Goal: Transaction & Acquisition: Obtain resource

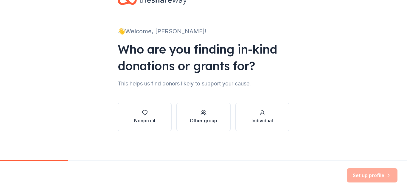
scroll to position [71, 0]
click at [134, 110] on div "Nonprofit" at bounding box center [144, 117] width 21 height 14
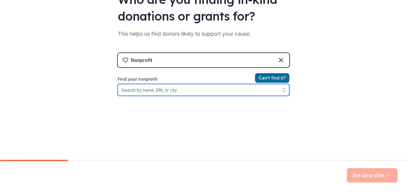
click at [174, 96] on input "Find your nonprofit" at bounding box center [204, 90] width 172 height 12
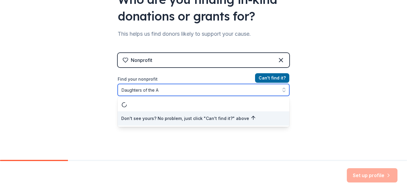
scroll to position [89, 0]
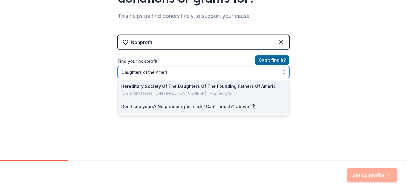
type input "Daughters of the Amer"
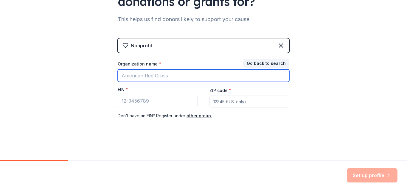
click at [162, 82] on input "Organization name *" at bounding box center [204, 75] width 172 height 13
type input "D"
click at [140, 77] on input "Organization name *" at bounding box center [204, 75] width 172 height 13
click at [208, 75] on input "Organization name *" at bounding box center [204, 75] width 172 height 13
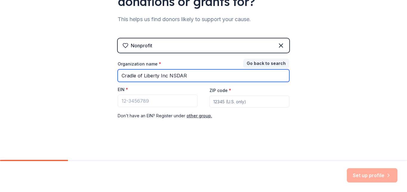
type input "Cradle of Liberty Inc NSDAR"
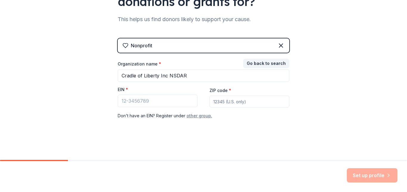
click at [203, 120] on button "other group." at bounding box center [200, 115] width 26 height 7
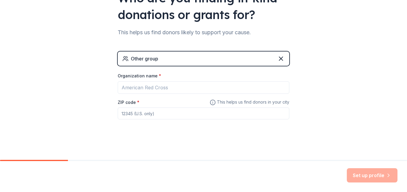
scroll to position [135, 0]
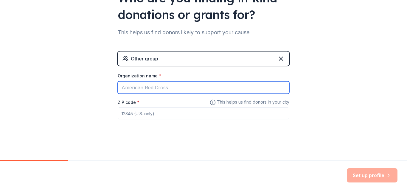
click at [177, 81] on input "Organization name *" at bounding box center [204, 87] width 172 height 13
type input "Indiana Daughters of the American Revolution"
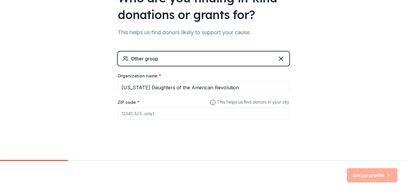
click at [146, 108] on input "ZIP code *" at bounding box center [204, 114] width 172 height 12
type input "46260"
click at [354, 169] on button "Set up profile" at bounding box center [372, 176] width 51 height 14
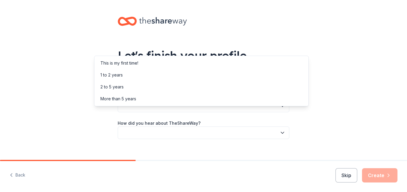
click at [284, 107] on icon "button" at bounding box center [282, 106] width 3 height 1
click at [178, 66] on div "This is my first time!" at bounding box center [202, 63] width 212 height 12
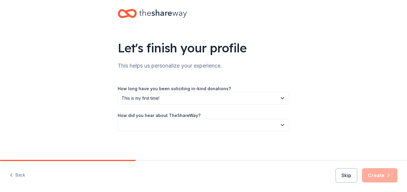
scroll to position [52, 0]
click at [284, 125] on icon "button" at bounding box center [282, 125] width 3 height 1
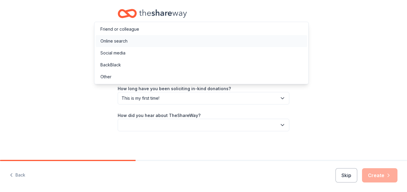
click at [232, 47] on div "Online search" at bounding box center [202, 41] width 212 height 12
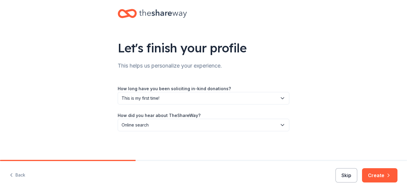
click at [336, 172] on button "Skip" at bounding box center [347, 176] width 22 height 14
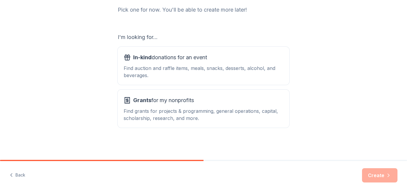
scroll to position [145, 0]
click at [167, 96] on span "Grants for my nonprofits" at bounding box center [163, 101] width 61 height 10
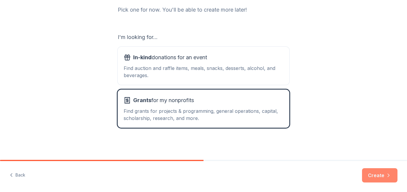
click at [374, 174] on button "Create" at bounding box center [379, 176] width 35 height 14
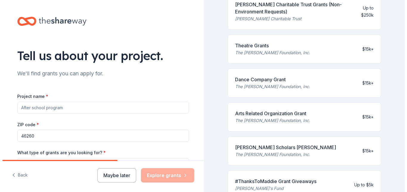
scroll to position [179, 0]
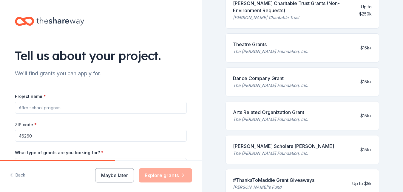
click at [23, 172] on button "Back" at bounding box center [18, 175] width 16 height 13
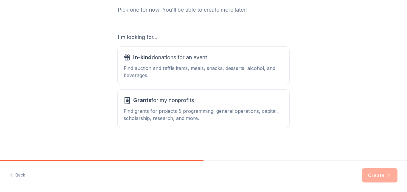
scroll to position [119, 0]
click at [156, 65] on div "Find auction and raffle items, meals, snacks, desserts, alcohol, and beverages." at bounding box center [204, 72] width 160 height 14
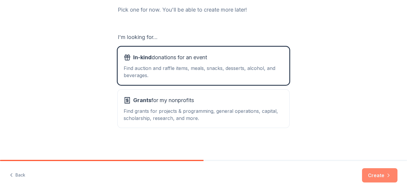
click at [364, 172] on button "Create" at bounding box center [379, 176] width 35 height 14
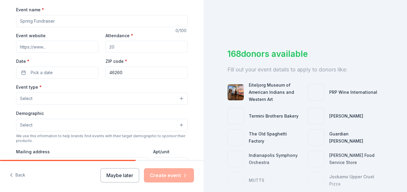
scroll to position [89, 0]
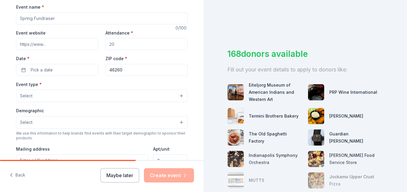
click at [94, 24] on input "Event name *" at bounding box center [102, 19] width 172 height 12
type input "Spring Historical Event"
click at [128, 50] on input "Attendance *" at bounding box center [147, 44] width 82 height 12
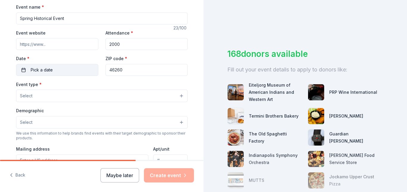
type input "2000"
click at [53, 74] on span "Pick a date" at bounding box center [42, 70] width 22 height 7
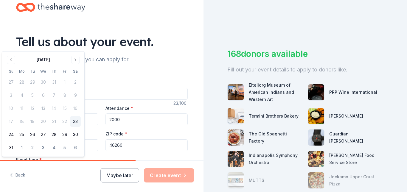
scroll to position [0, 0]
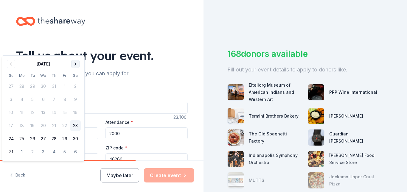
click at [80, 67] on button "Go to next month" at bounding box center [75, 64] width 8 height 8
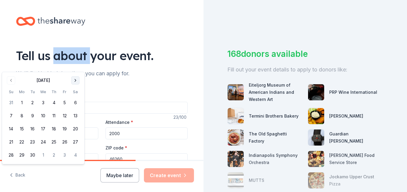
click at [93, 64] on div "Tell us about your event." at bounding box center [102, 55] width 172 height 17
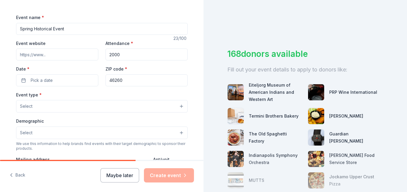
scroll to position [89, 0]
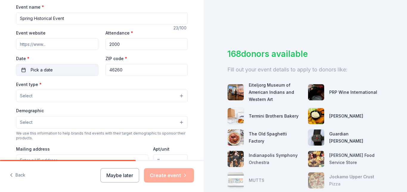
click at [64, 76] on button "Pick a date" at bounding box center [57, 70] width 82 height 12
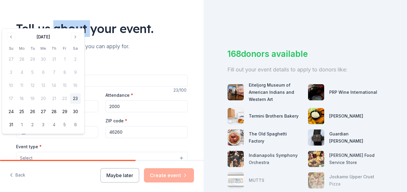
scroll to position [0, 0]
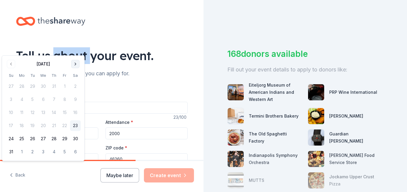
click at [80, 68] on button "Go to next month" at bounding box center [75, 64] width 8 height 8
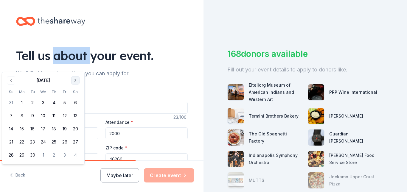
click at [80, 83] on button "Go to next month" at bounding box center [75, 80] width 8 height 8
click at [80, 82] on button "Go to next month" at bounding box center [75, 80] width 8 height 8
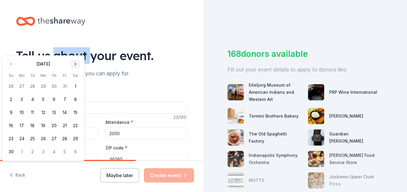
click at [80, 68] on button "Go to next month" at bounding box center [75, 64] width 8 height 8
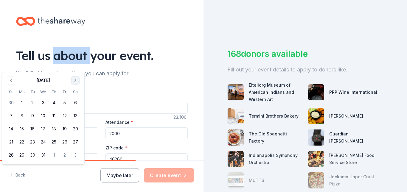
click at [80, 85] on button "Go to next month" at bounding box center [75, 80] width 8 height 8
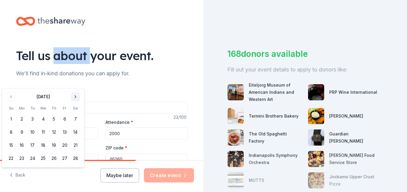
click at [80, 101] on button "Go to next month" at bounding box center [75, 97] width 8 height 8
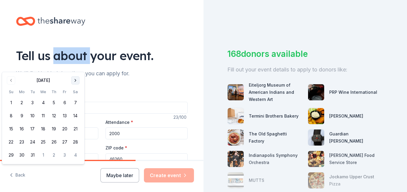
click at [80, 82] on button "Go to next month" at bounding box center [75, 80] width 8 height 8
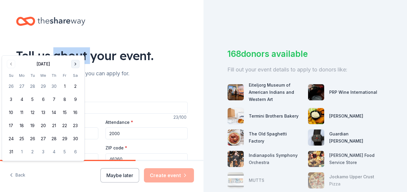
click at [80, 68] on button "Go to next month" at bounding box center [75, 64] width 8 height 8
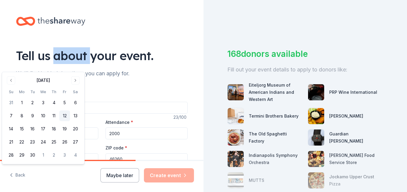
click at [70, 121] on button "12" at bounding box center [64, 116] width 11 height 11
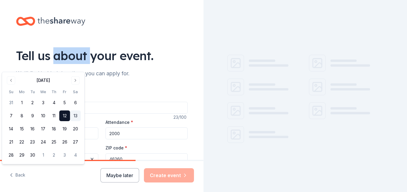
click at [81, 121] on button "13" at bounding box center [75, 116] width 11 height 11
click at [70, 121] on button "12" at bounding box center [64, 116] width 11 height 11
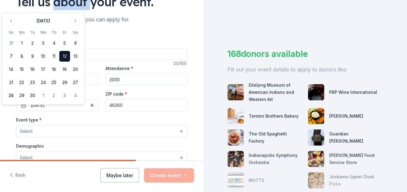
scroll to position [60, 0]
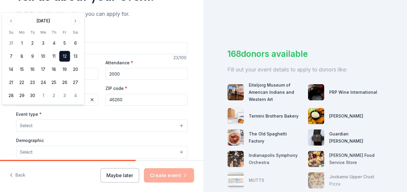
click at [196, 86] on div "Tell us about your event. We'll find in-kind donations you can apply for. Event…" at bounding box center [102, 138] width 191 height 397
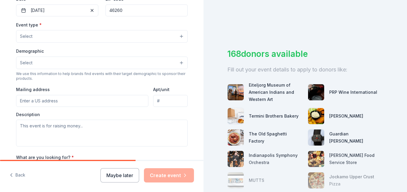
scroll to position [179, 0]
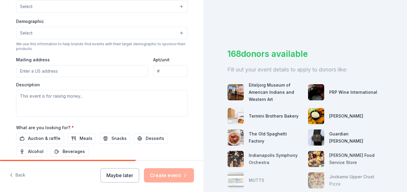
click at [180, 13] on button "Select" at bounding box center [102, 6] width 172 height 13
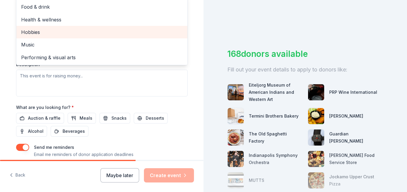
scroll to position [209, 0]
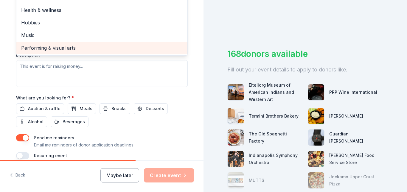
click at [124, 52] on span "Performing & visual arts" at bounding box center [102, 48] width 162 height 8
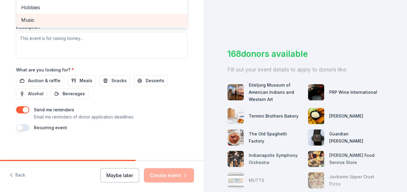
scroll to position [268, 0]
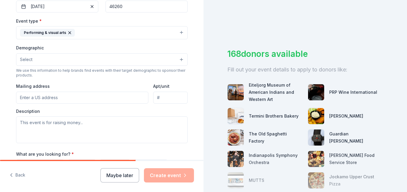
click at [154, 39] on button "Performing & visual arts" at bounding box center [102, 32] width 172 height 13
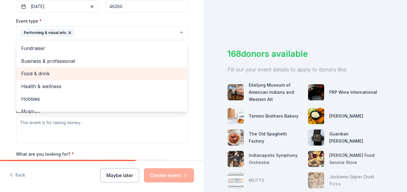
click at [138, 78] on span "Food & drink" at bounding box center [102, 74] width 162 height 8
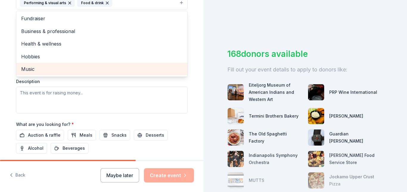
scroll to position [213, 0]
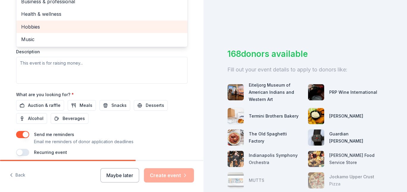
click at [138, 31] on span "Hobbies" at bounding box center [102, 27] width 162 height 8
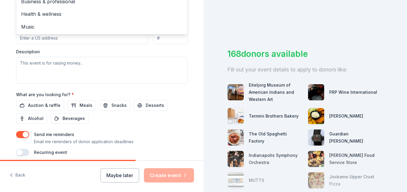
click at [145, 84] on div "Event type * Performing & visual arts Food & drink Hobbies Fundraiser Business …" at bounding box center [102, 21] width 172 height 126
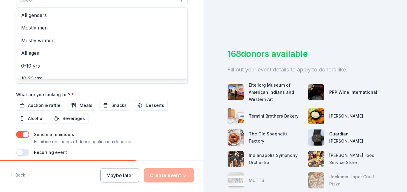
click at [180, 6] on button "Select" at bounding box center [102, 0] width 172 height 13
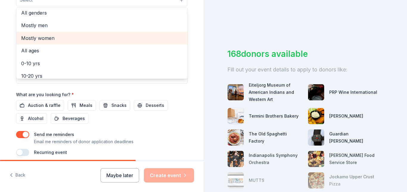
scroll to position [0, 0]
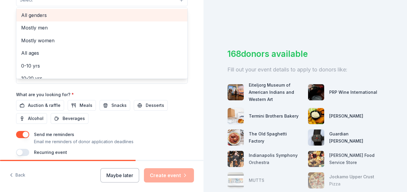
click at [121, 19] on span "All genders" at bounding box center [102, 15] width 162 height 8
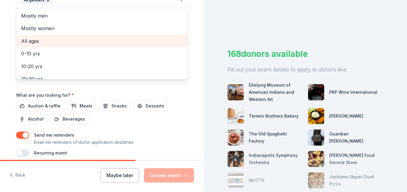
click at [114, 45] on span "All ages" at bounding box center [102, 41] width 162 height 8
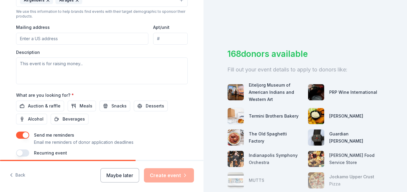
click at [80, 3] on icon "button" at bounding box center [77, 0] width 5 height 5
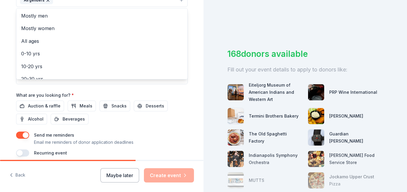
click at [71, 7] on button "All genders" at bounding box center [102, 0] width 172 height 13
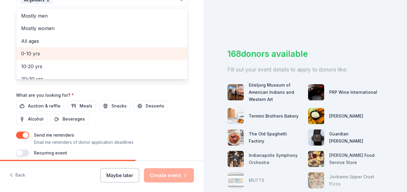
click at [49, 58] on span "0-10 yrs" at bounding box center [102, 54] width 162 height 8
click at [49, 58] on span "10-20 yrs" at bounding box center [102, 54] width 162 height 8
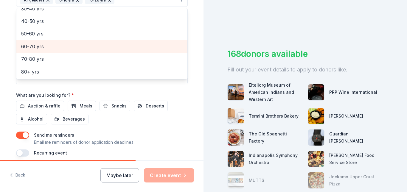
scroll to position [72, 0]
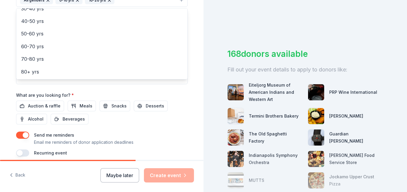
click at [199, 159] on div "Tell us about your event. We'll find in-kind donations you can apply for. Event…" at bounding box center [102, 96] width 204 height 192
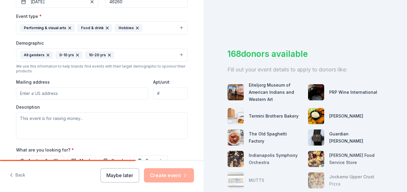
scroll to position [153, 0]
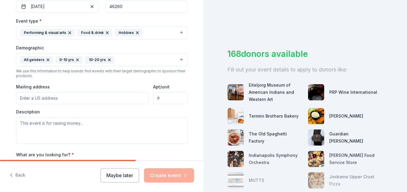
click at [109, 34] on icon "button" at bounding box center [107, 33] width 2 height 2
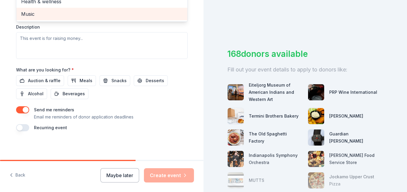
scroll to position [272, 0]
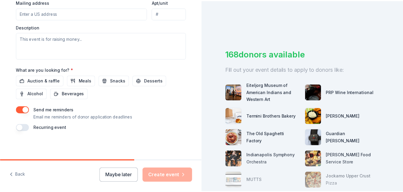
scroll to position [342, 0]
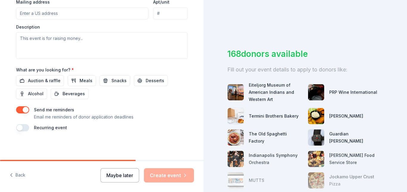
click at [101, 174] on button "Maybe later" at bounding box center [120, 176] width 39 height 14
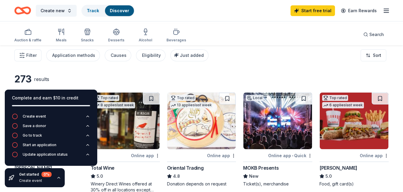
click at [237, 81] on div "273 results" at bounding box center [201, 79] width 374 height 12
click at [393, 64] on div "Filter Application methods Causes Eligibility Just added Sort" at bounding box center [201, 56] width 403 height 24
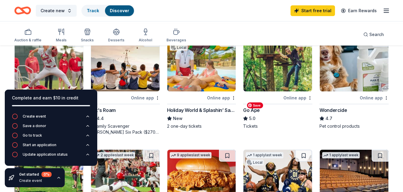
scroll to position [298, 0]
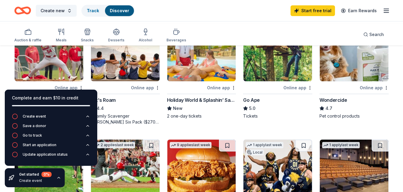
click at [60, 177] on icon "button" at bounding box center [59, 177] width 2 height 1
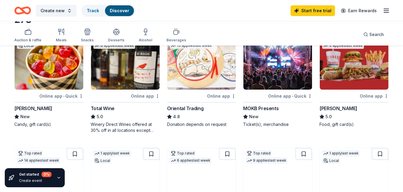
scroll to position [89, 0]
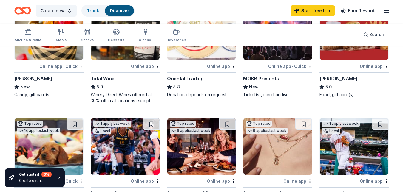
click at [200, 82] on div "Oriental Trading" at bounding box center [185, 78] width 37 height 7
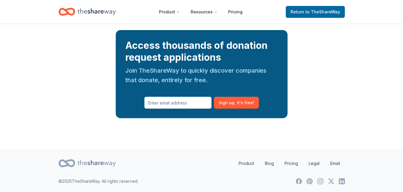
scroll to position [1014, 0]
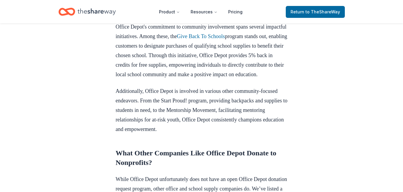
scroll to position [351, 0]
